Goal: Task Accomplishment & Management: Manage account settings

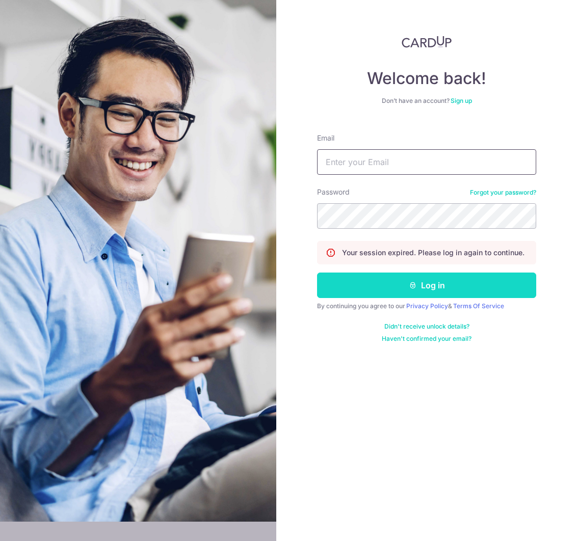
type input "[EMAIL_ADDRESS][DOMAIN_NAME]"
click at [395, 281] on button "Log in" at bounding box center [426, 285] width 219 height 25
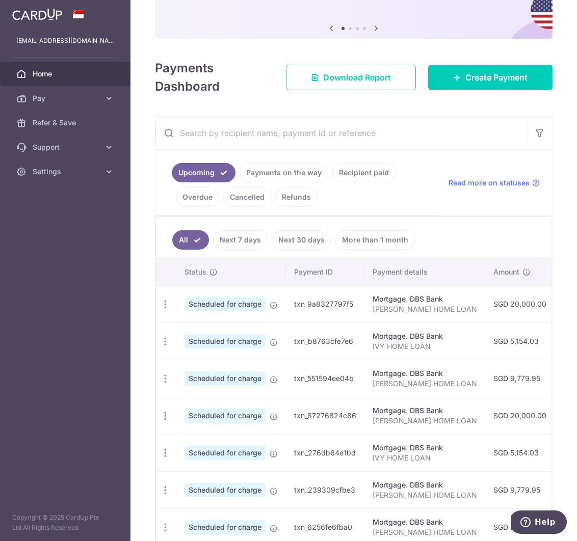
click at [305, 172] on link "Payments on the way" at bounding box center [283, 172] width 89 height 19
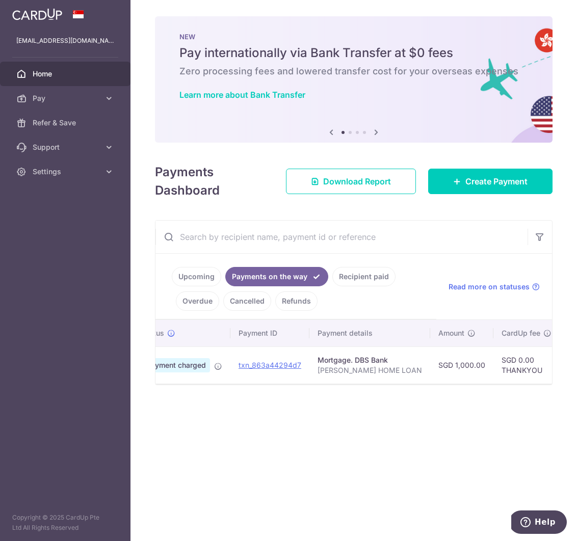
scroll to position [0, 26]
click at [203, 272] on link "Upcoming" at bounding box center [196, 276] width 49 height 19
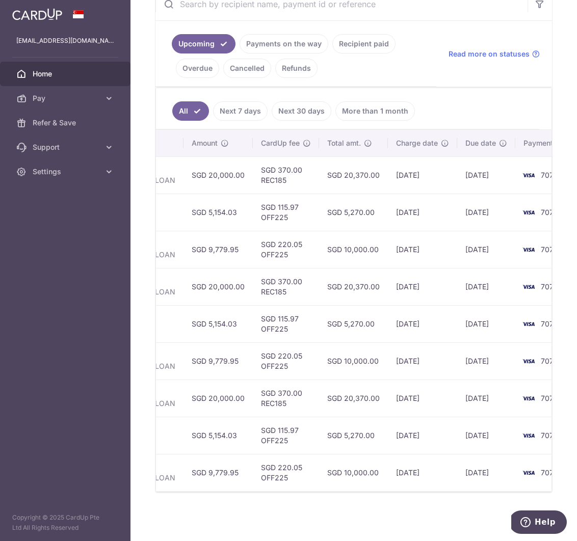
scroll to position [0, 0]
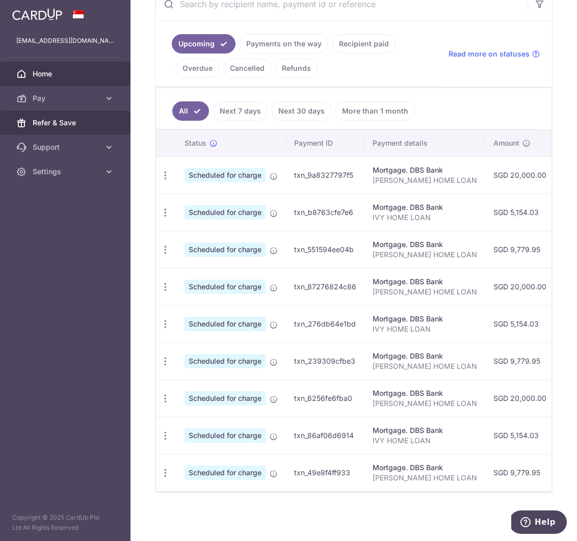
click at [67, 126] on span "Refer & Save" at bounding box center [66, 123] width 67 height 10
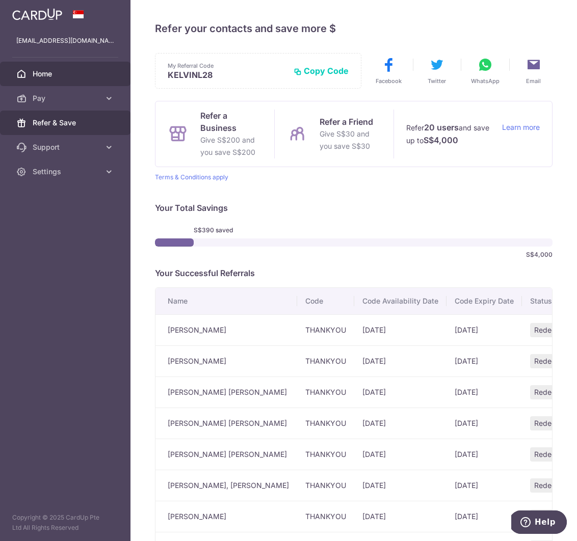
click at [61, 78] on span "Home" at bounding box center [66, 74] width 67 height 10
